Goal: Task Accomplishment & Management: Complete application form

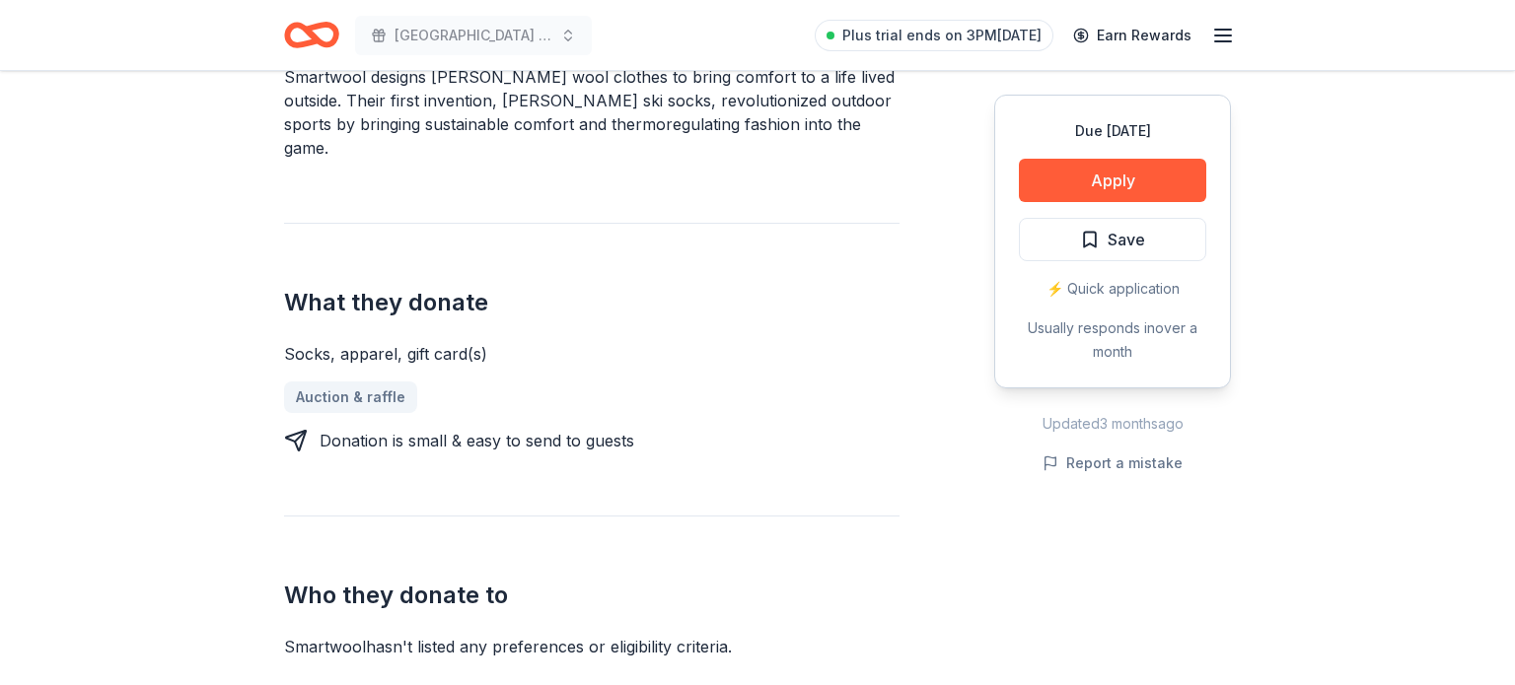
scroll to position [813, 0]
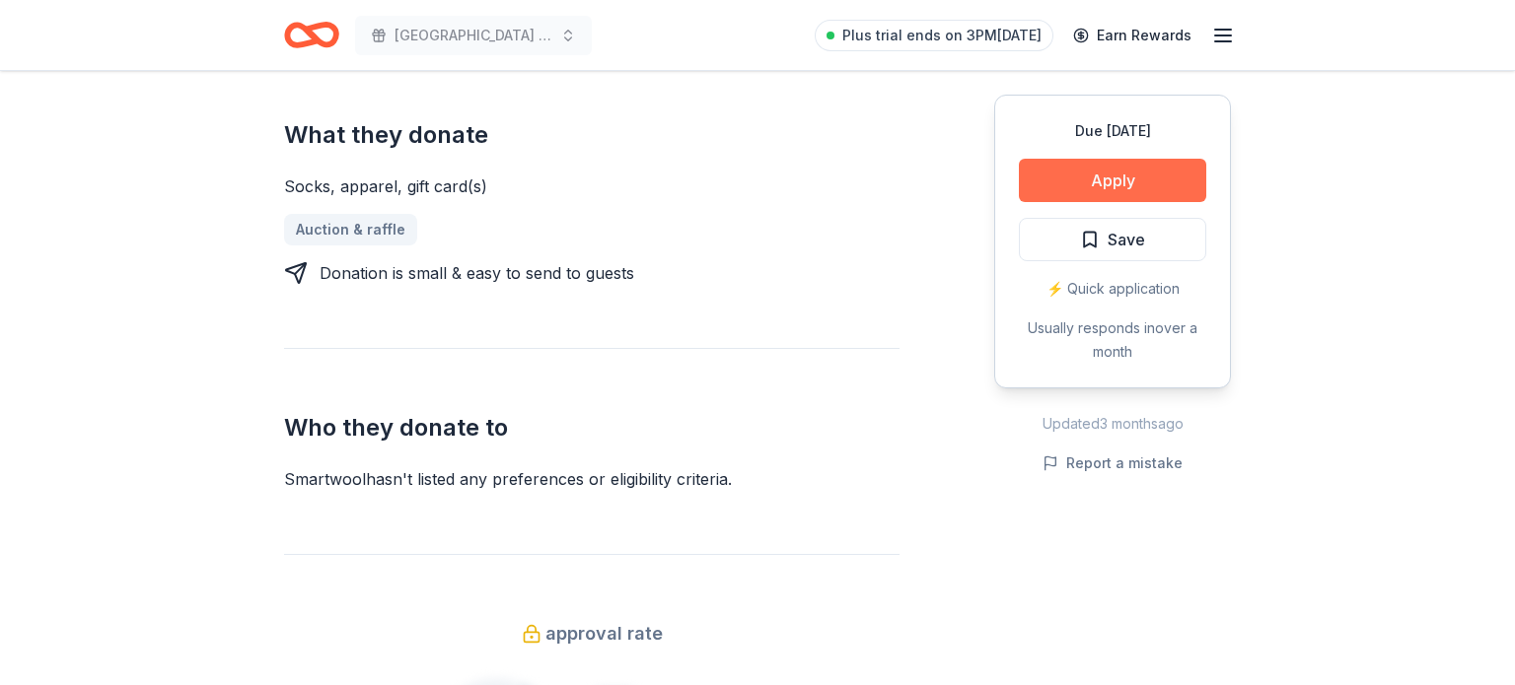
click at [1115, 179] on button "Apply" at bounding box center [1112, 180] width 187 height 43
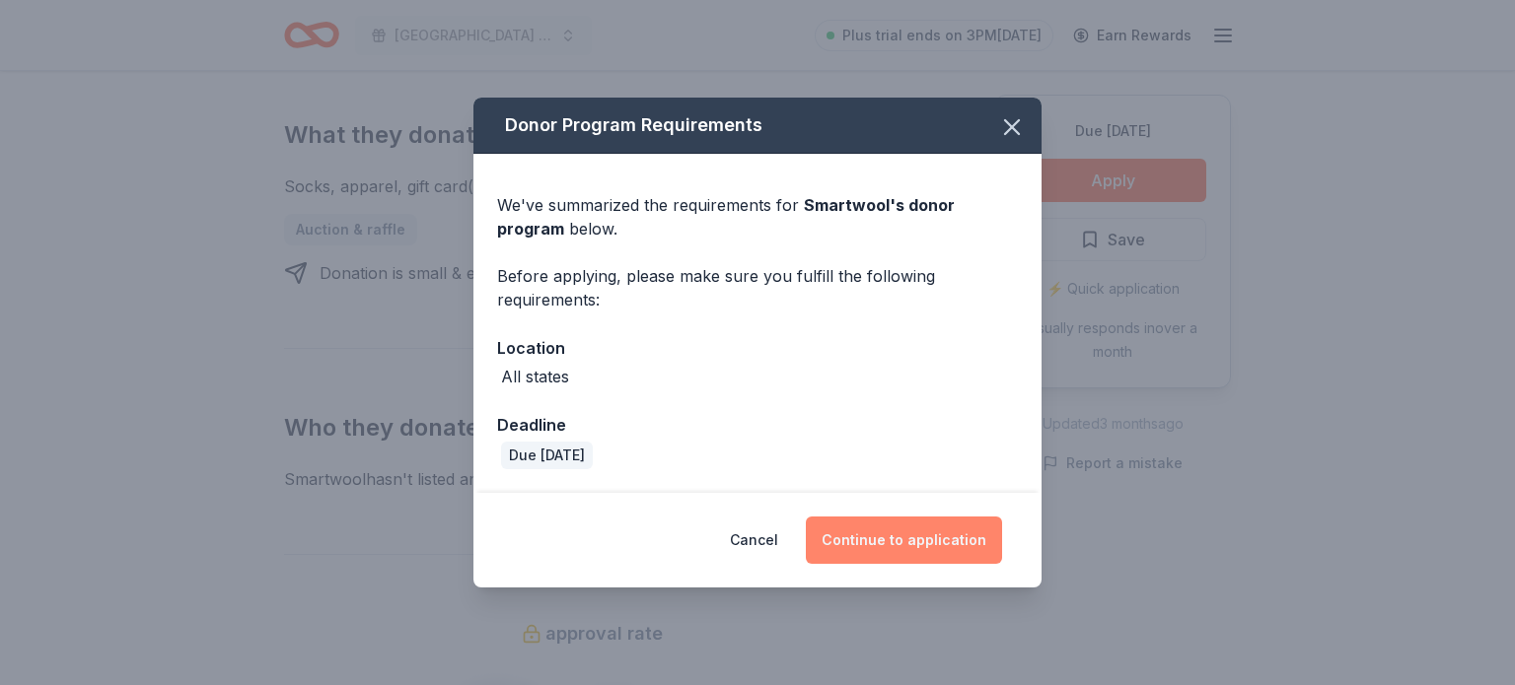
click at [886, 539] on button "Continue to application" at bounding box center [904, 540] width 196 height 47
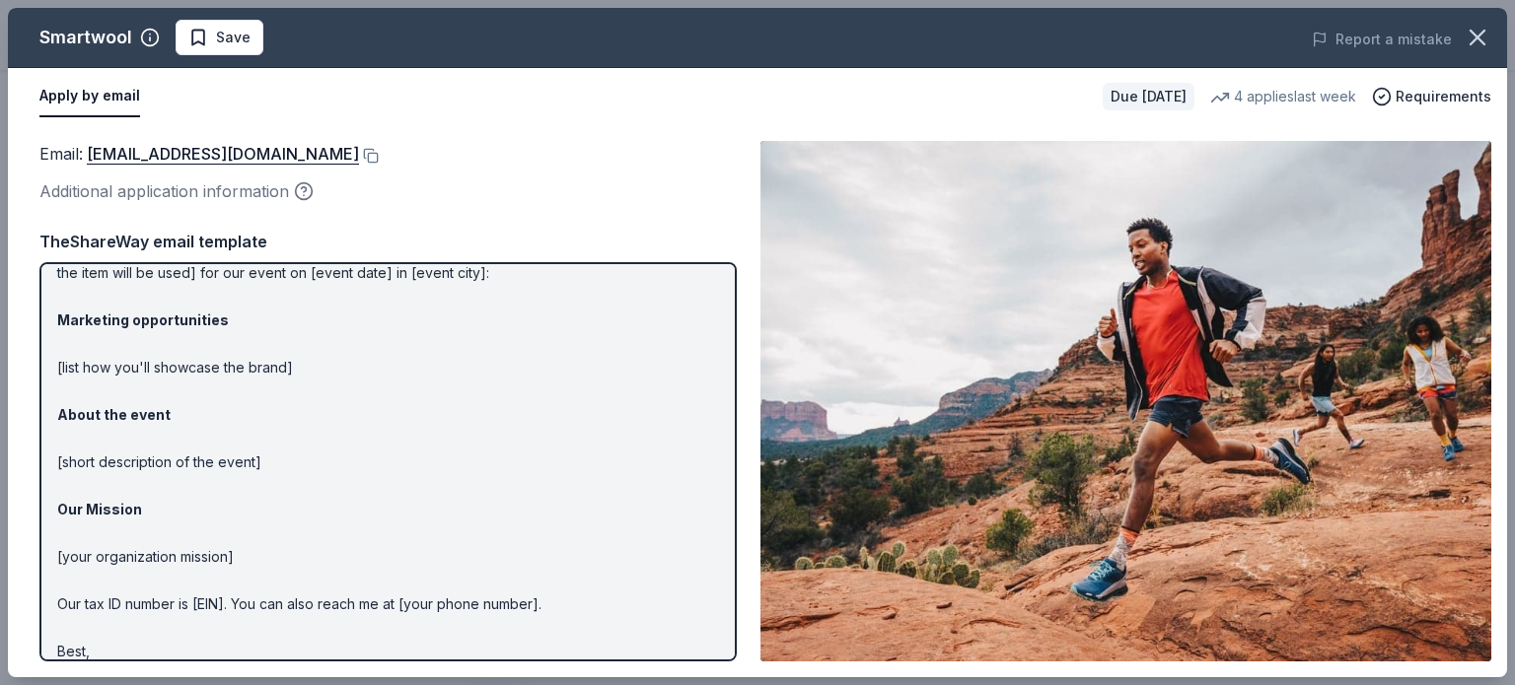
scroll to position [131, 0]
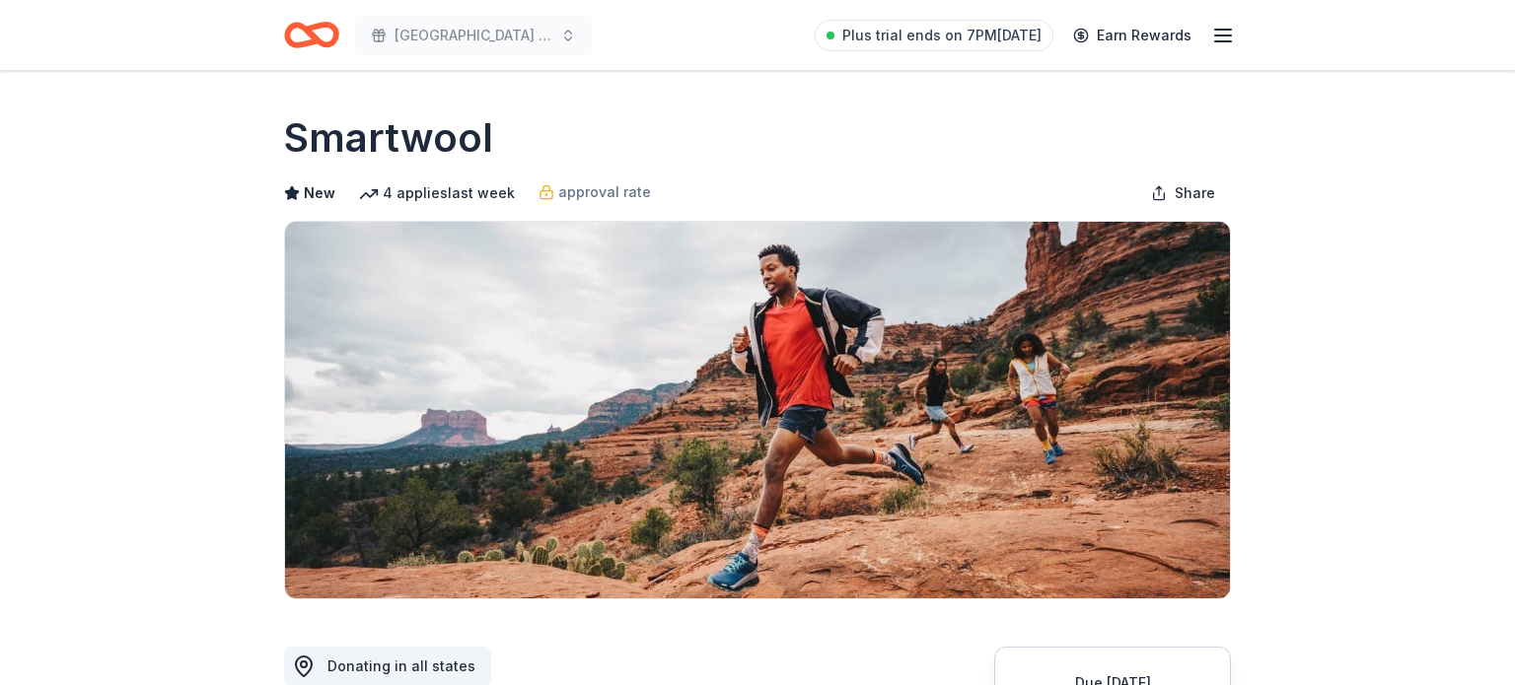
drag, startPoint x: 90, startPoint y: 514, endPoint x: 177, endPoint y: 541, distance: 91.1
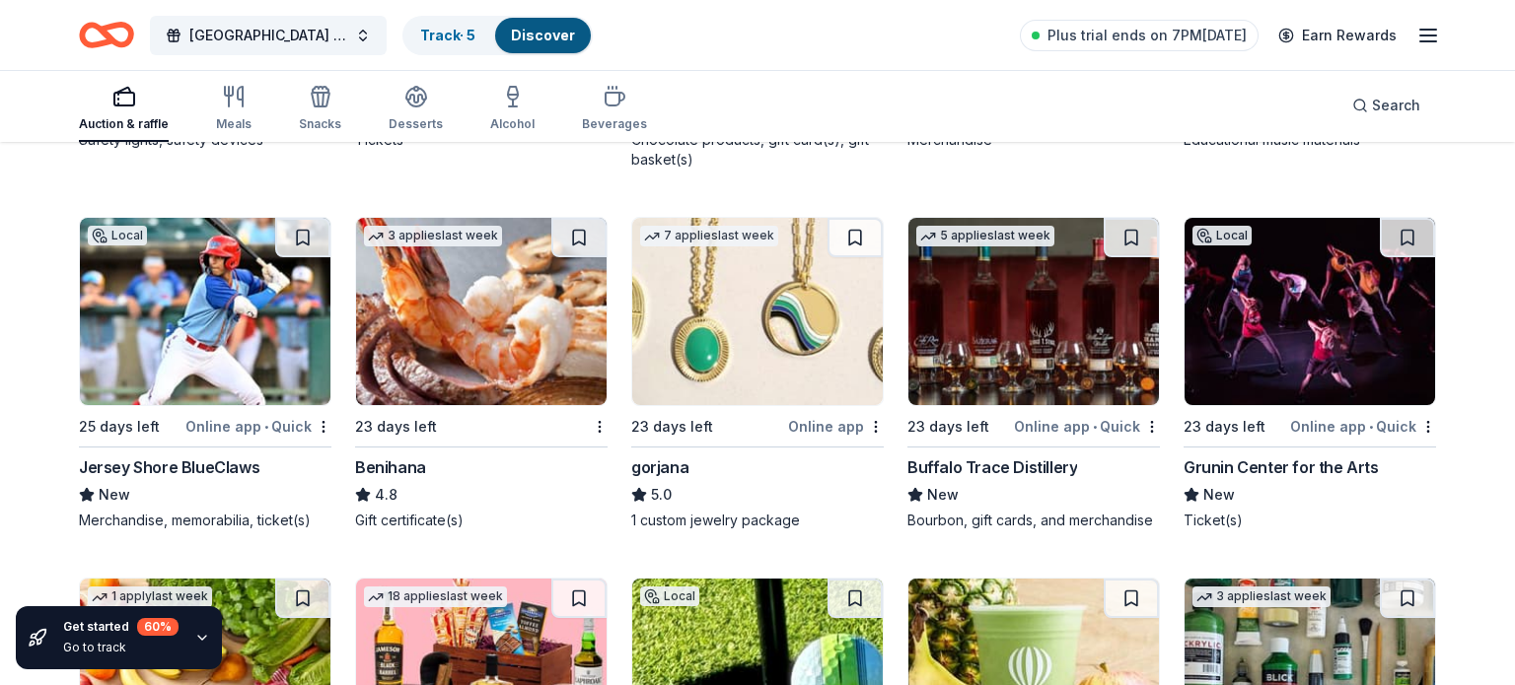
scroll to position [3204, 0]
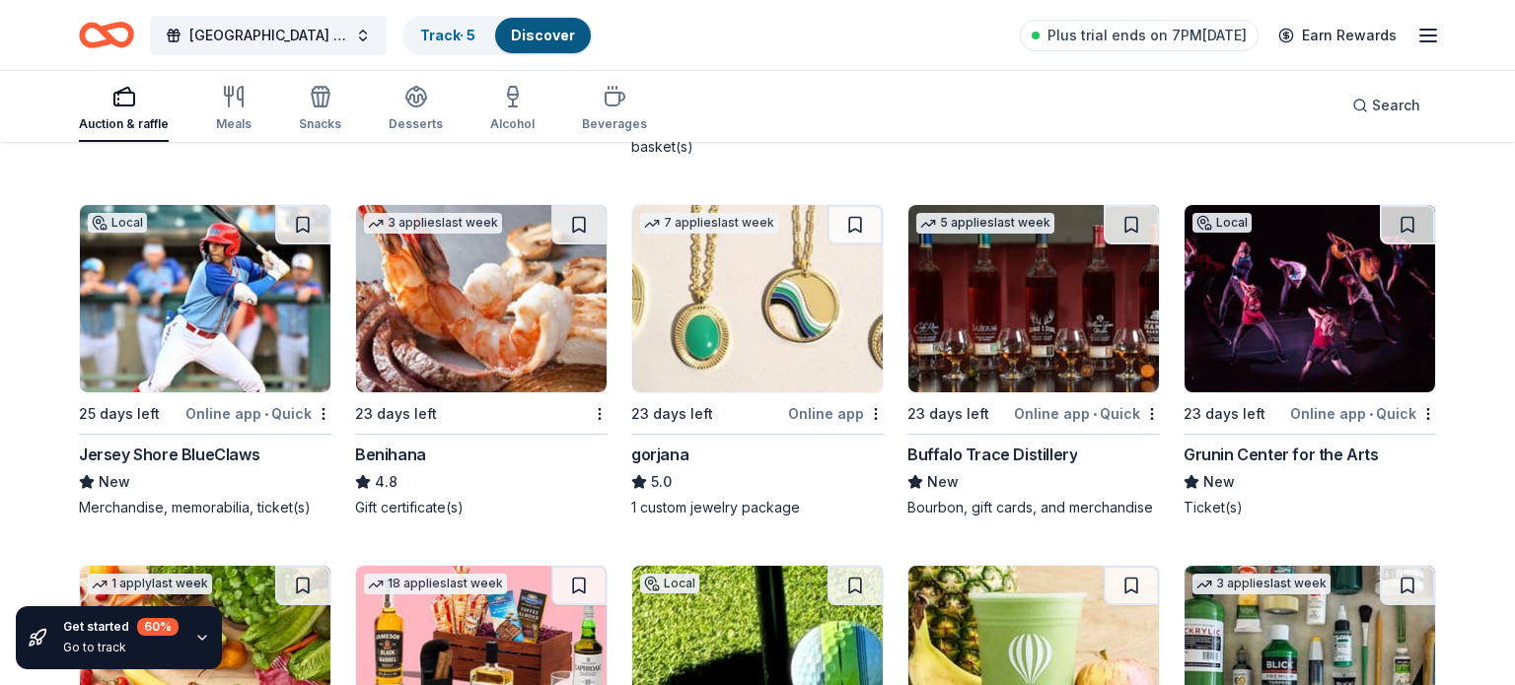
click at [823, 415] on div "Online app" at bounding box center [836, 413] width 96 height 25
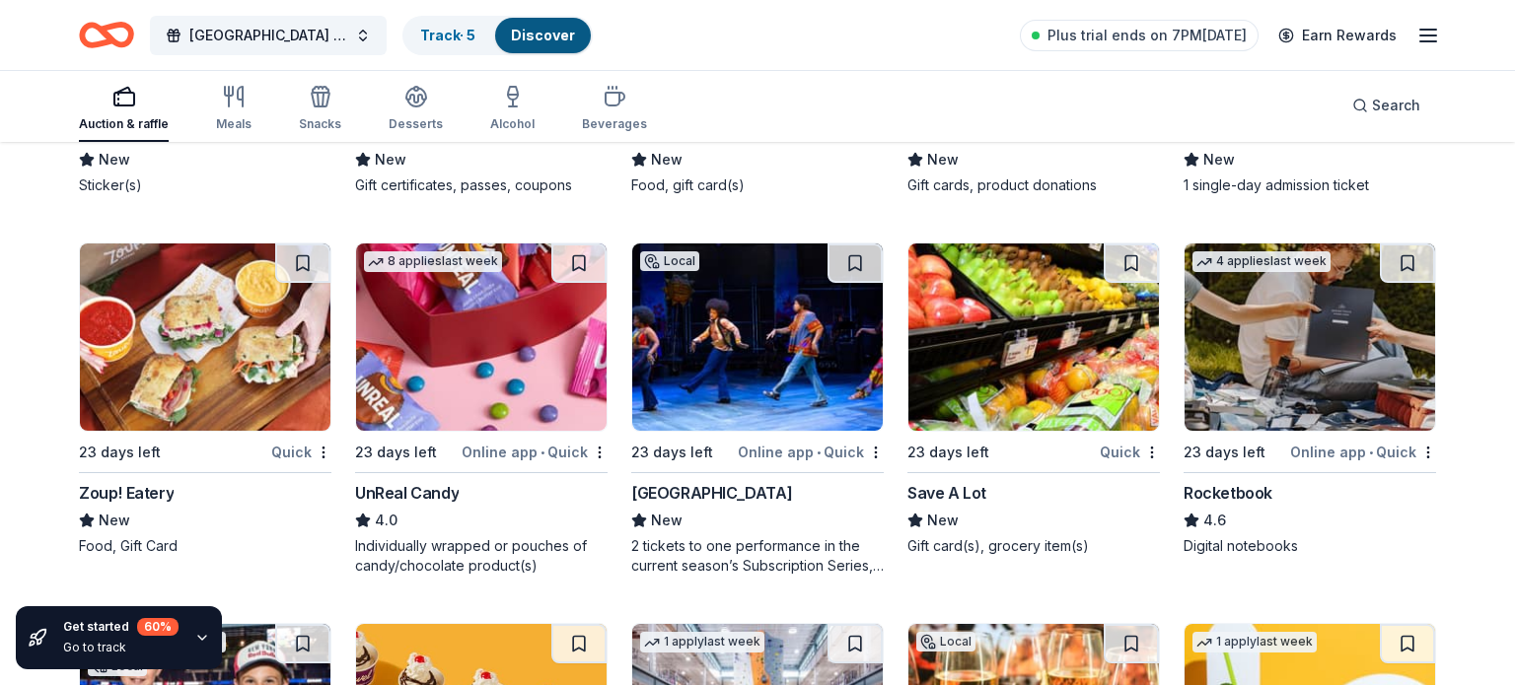
scroll to position [5818, 0]
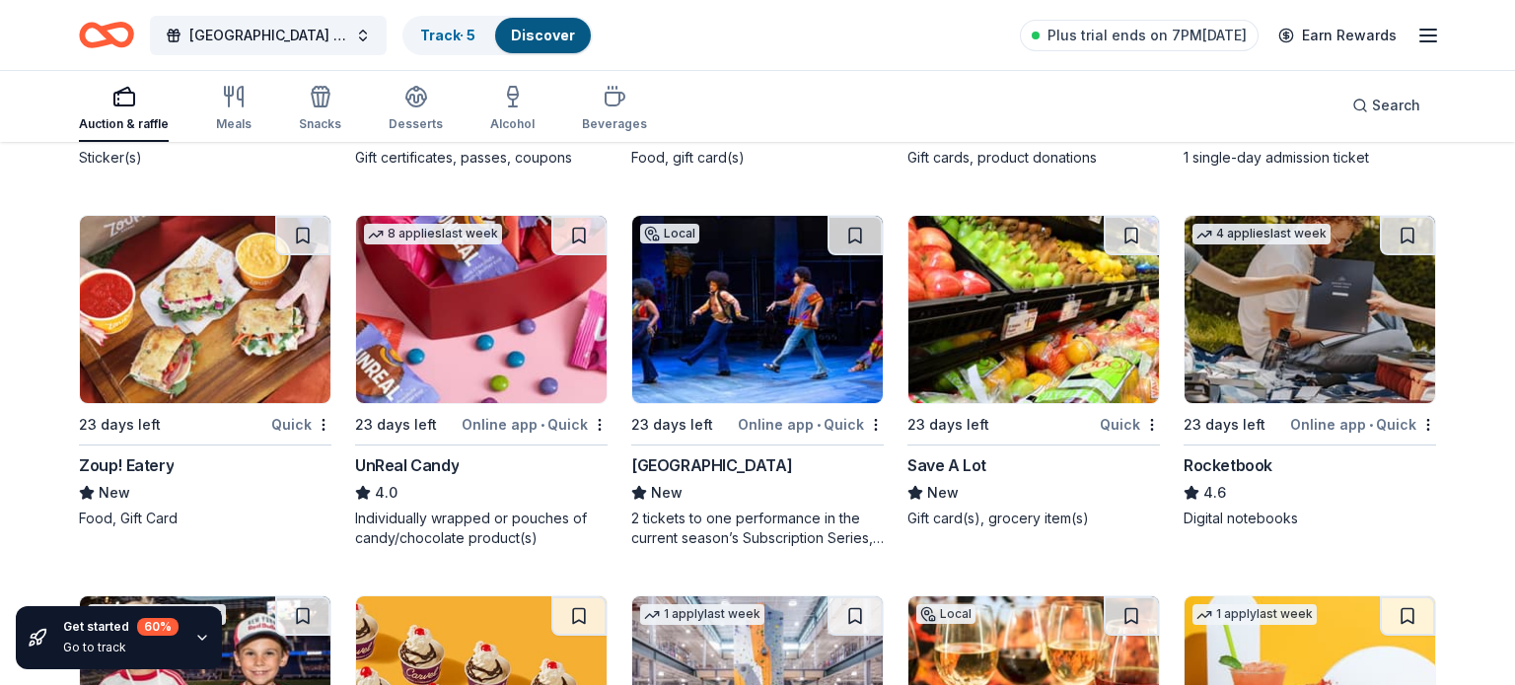
click at [473, 387] on img at bounding box center [481, 309] width 250 height 187
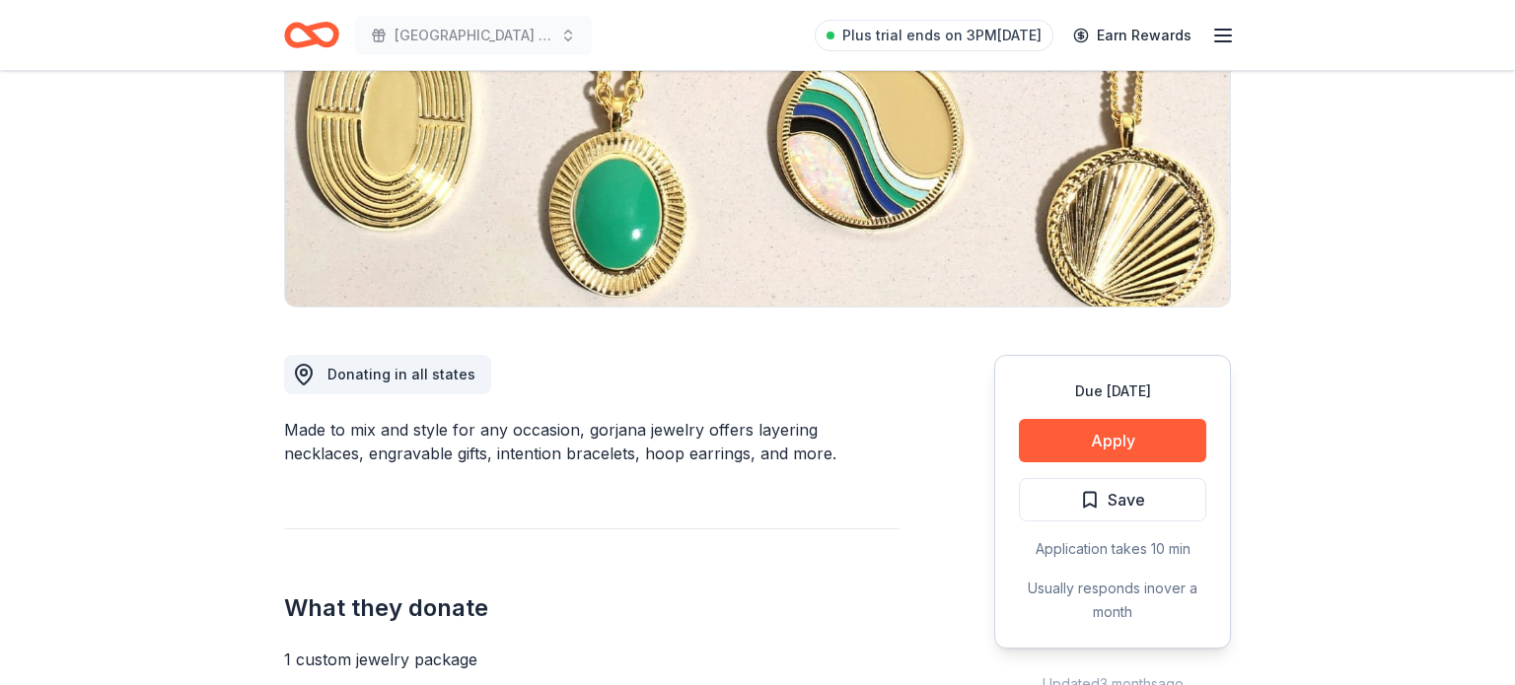
scroll to position [414, 0]
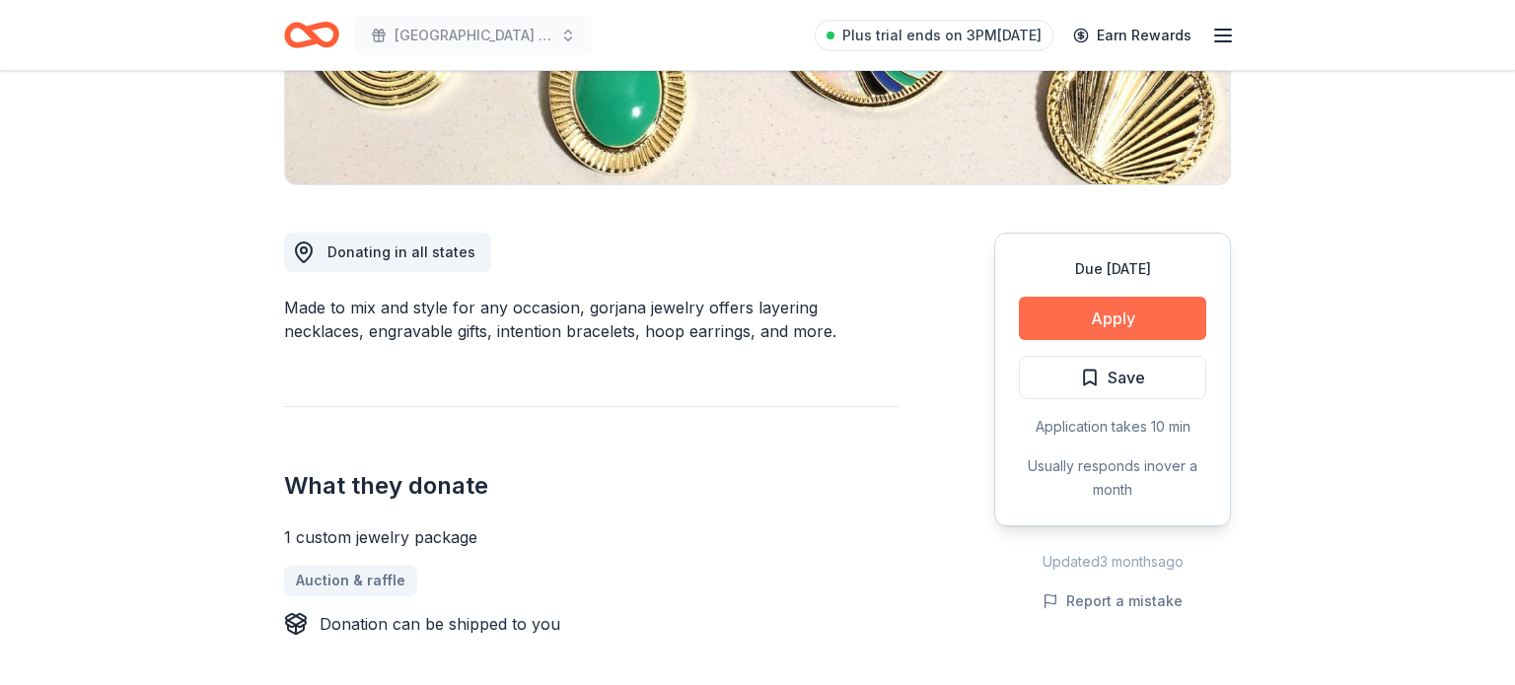
click at [1108, 313] on button "Apply" at bounding box center [1112, 318] width 187 height 43
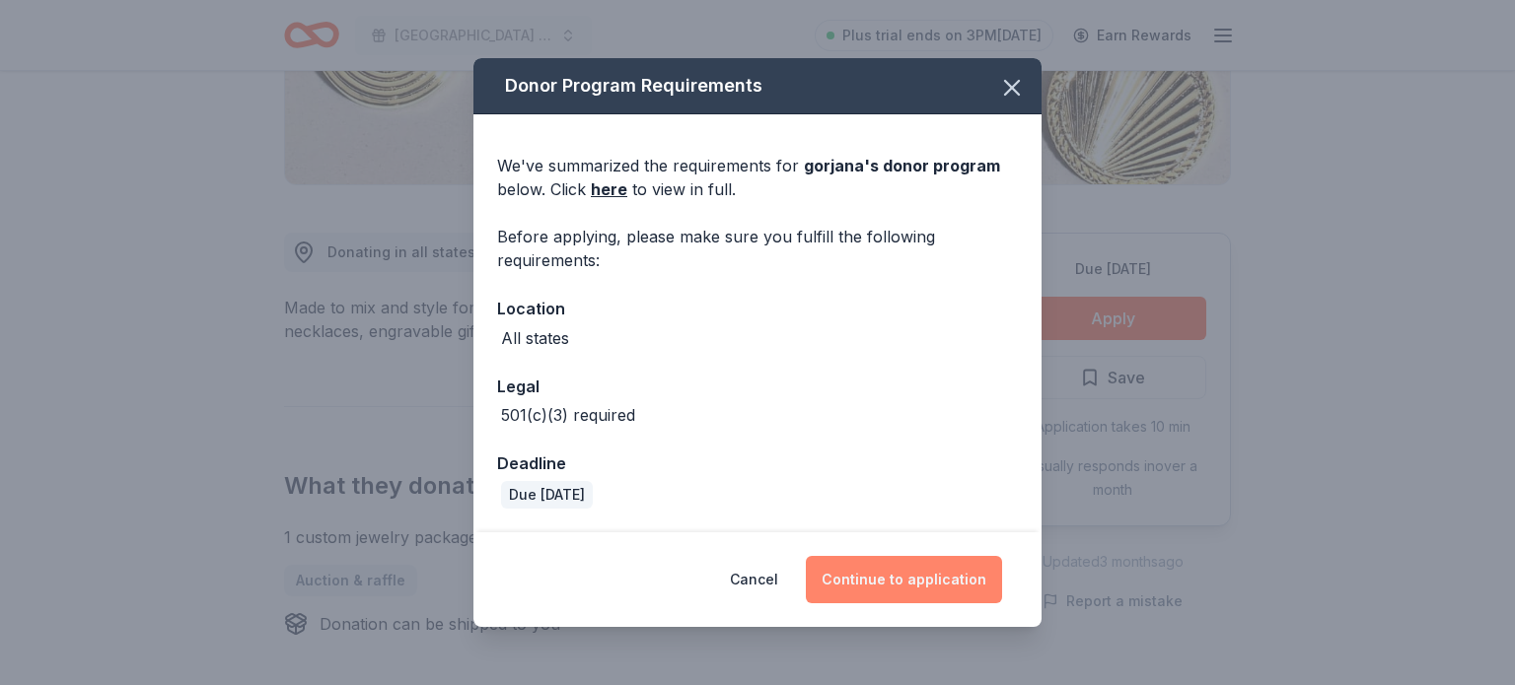
click at [880, 594] on button "Continue to application" at bounding box center [904, 579] width 196 height 47
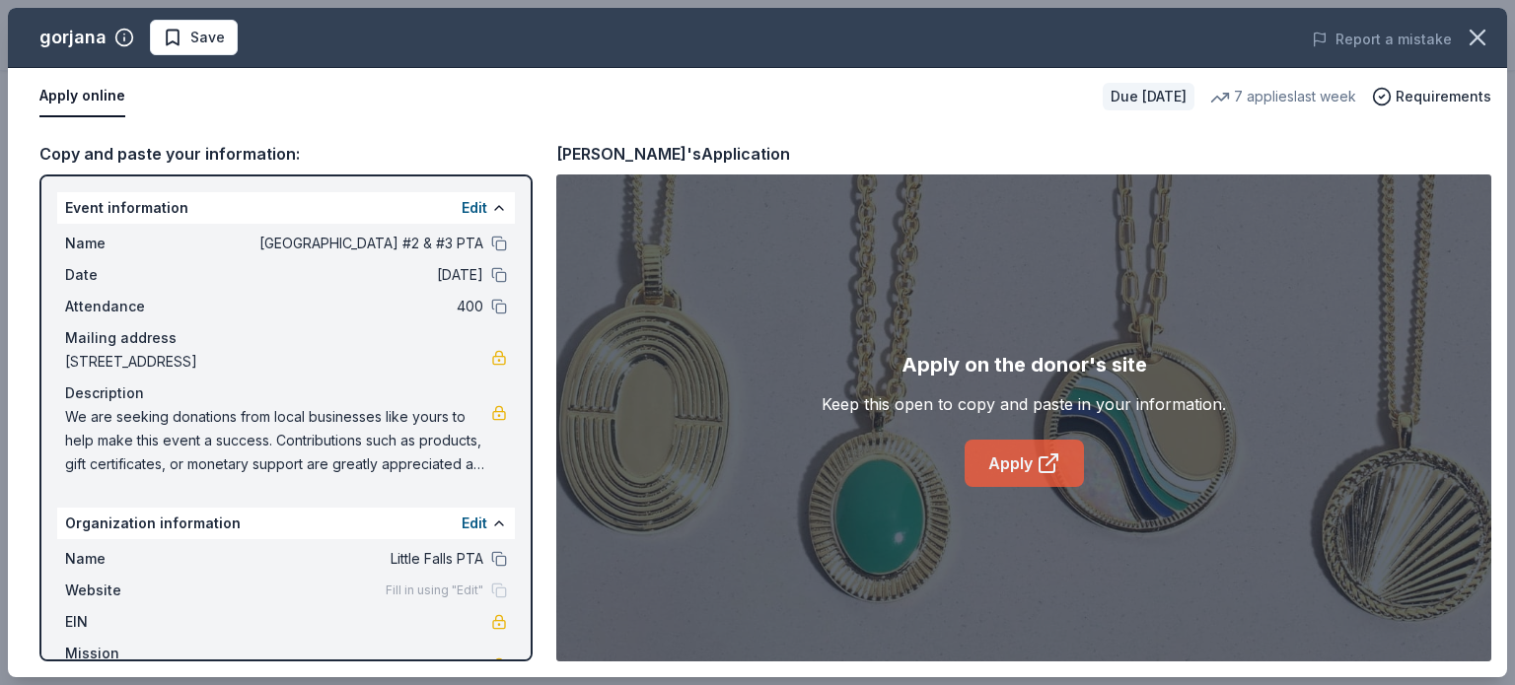
click at [1001, 464] on link "Apply" at bounding box center [1023, 463] width 119 height 47
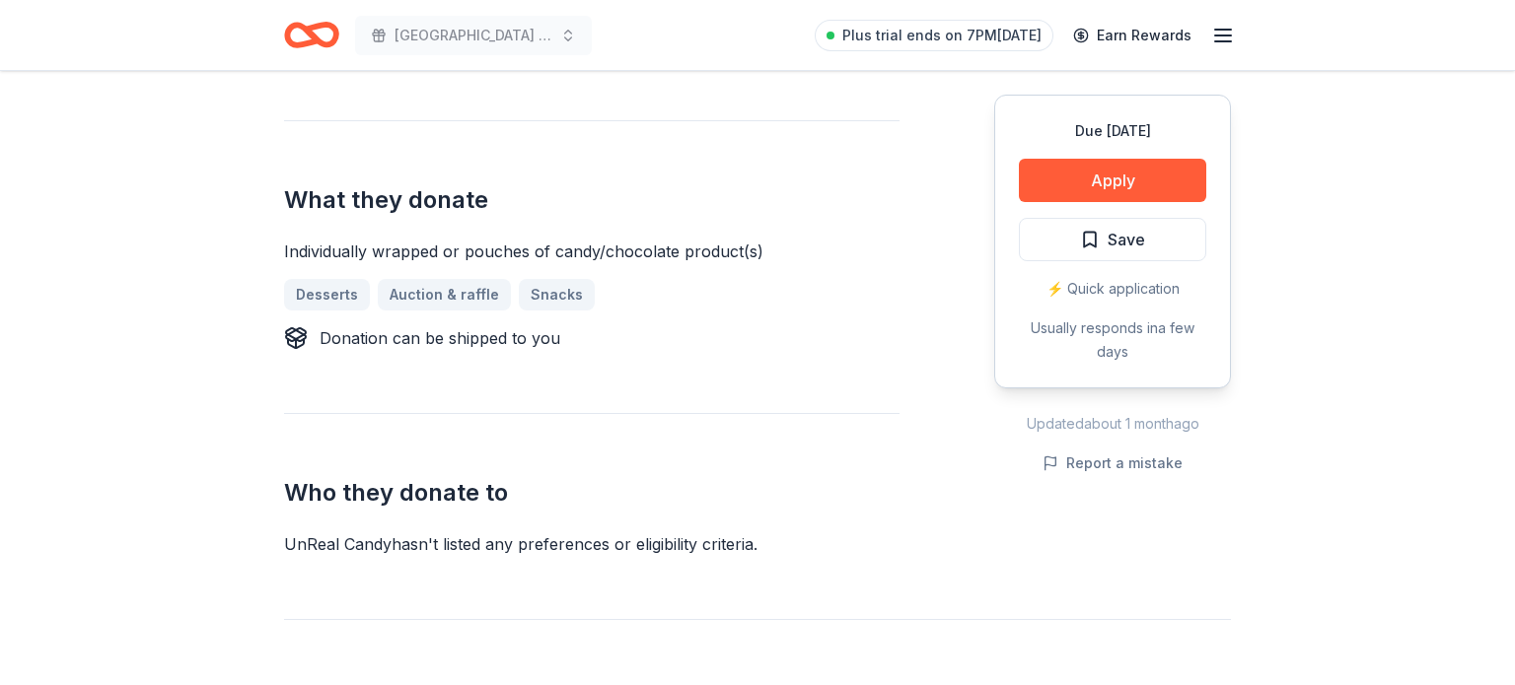
scroll to position [775, 0]
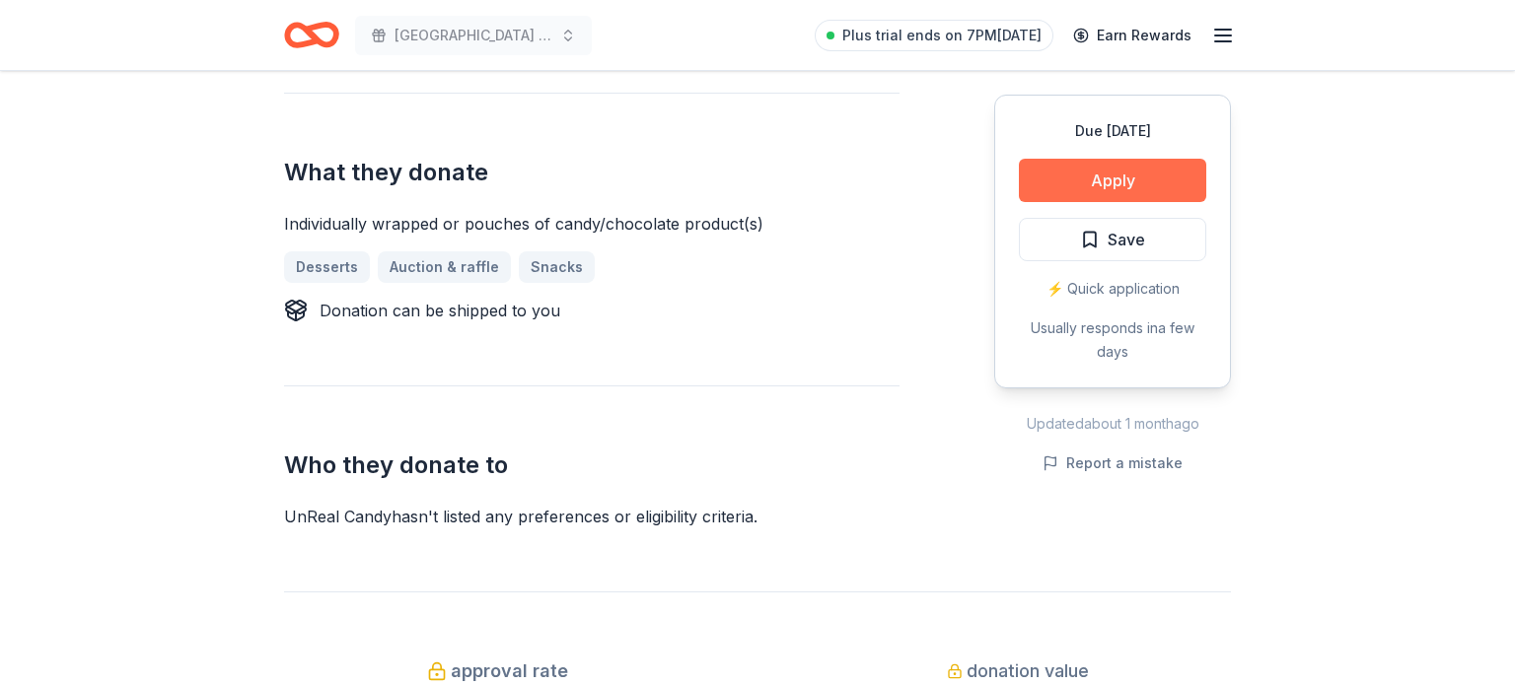
drag, startPoint x: 528, startPoint y: 508, endPoint x: 1069, endPoint y: 191, distance: 627.2
click at [739, 481] on div "Who they donate to UnReal Candy hasn ' t listed any preferences or eligibility …" at bounding box center [591, 457] width 615 height 143
click at [1073, 187] on button "Apply" at bounding box center [1112, 180] width 187 height 43
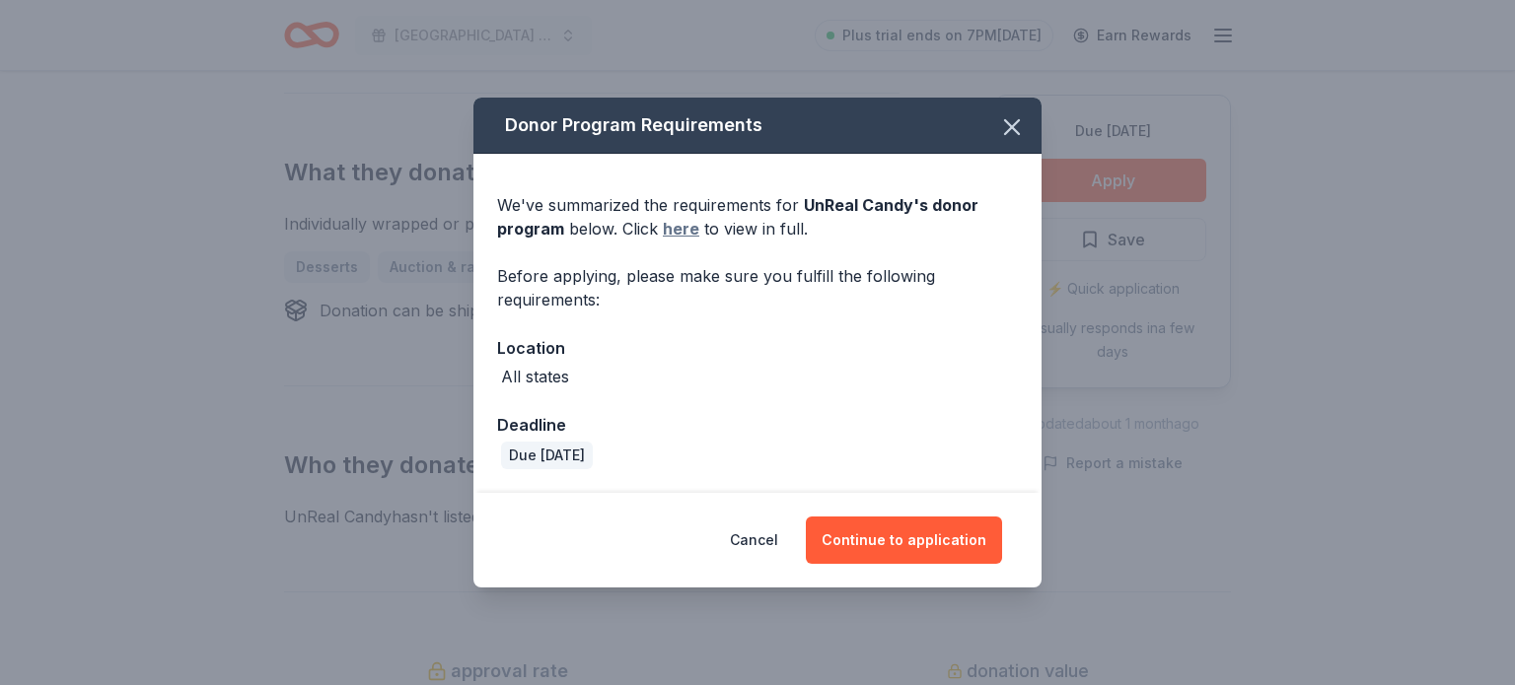
click at [667, 237] on link "here" at bounding box center [681, 229] width 36 height 24
